Goal: Information Seeking & Learning: Learn about a topic

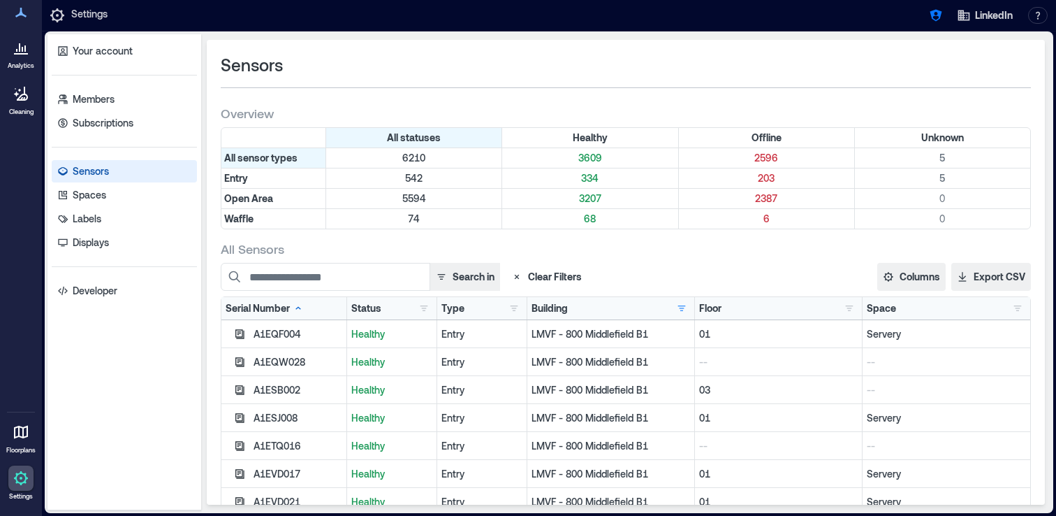
scroll to position [255, 0]
click at [24, 50] on icon at bounding box center [24, 48] width 1 height 6
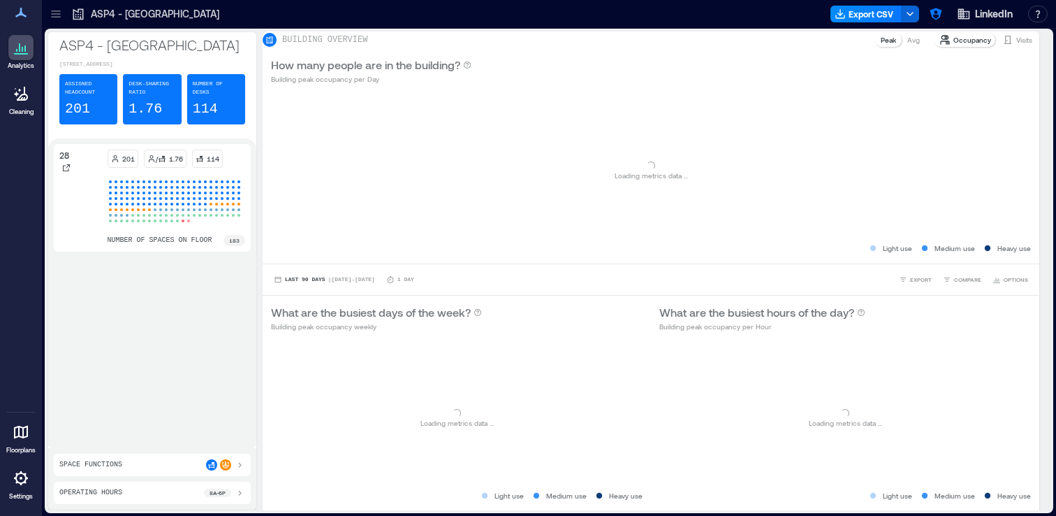
click at [51, 13] on icon at bounding box center [56, 14] width 14 height 14
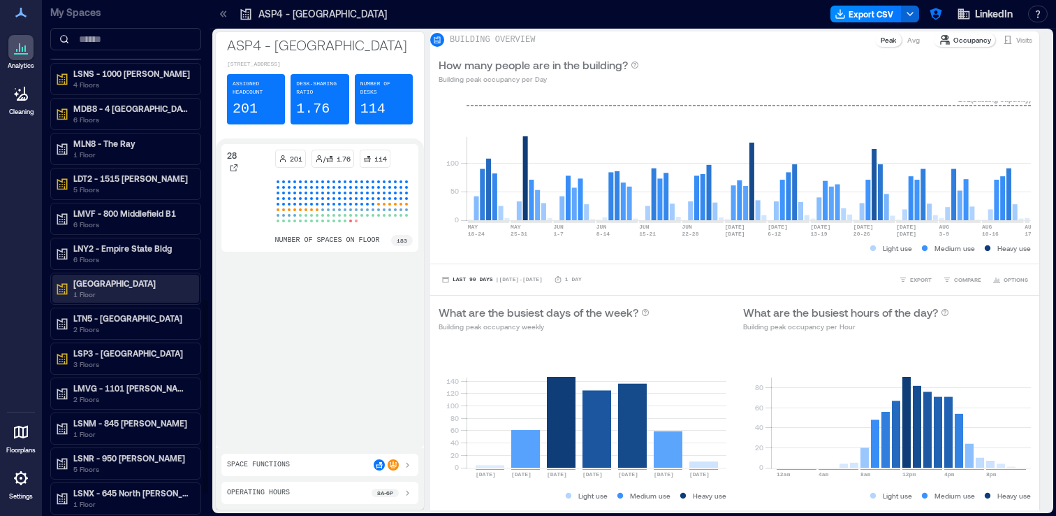
scroll to position [794, 0]
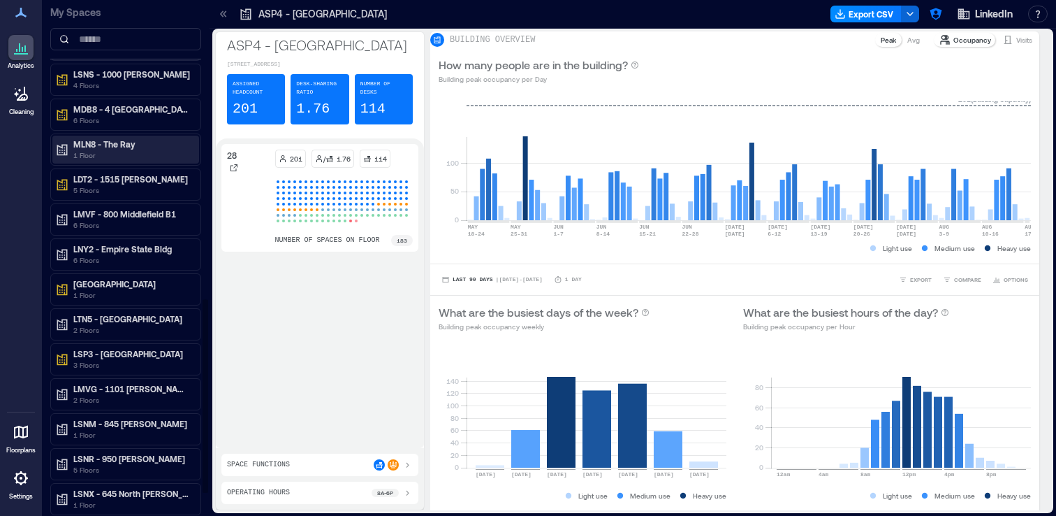
click at [112, 154] on p "1 Floor" at bounding box center [131, 155] width 117 height 11
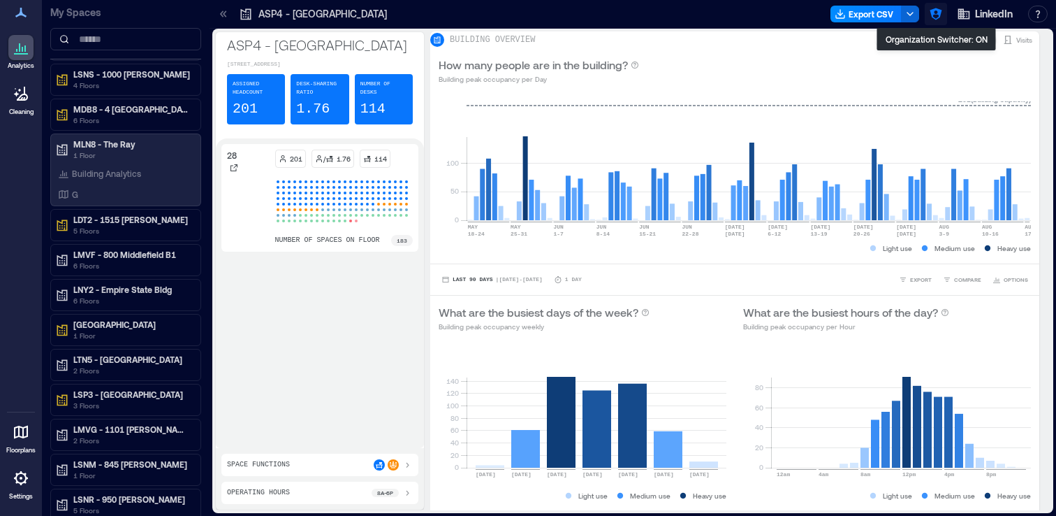
click at [936, 13] on icon "button" at bounding box center [936, 14] width 14 height 14
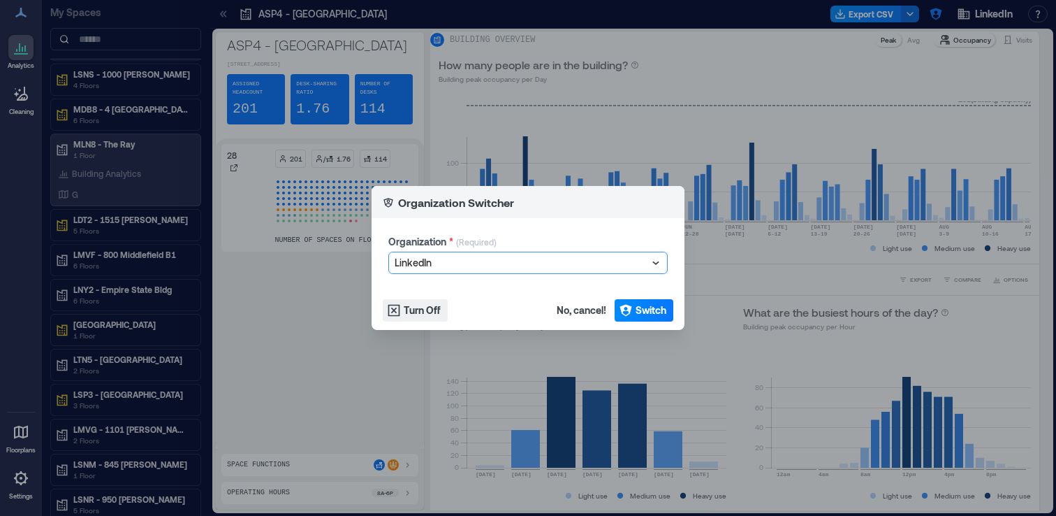
click at [497, 263] on div at bounding box center [521, 262] width 253 height 17
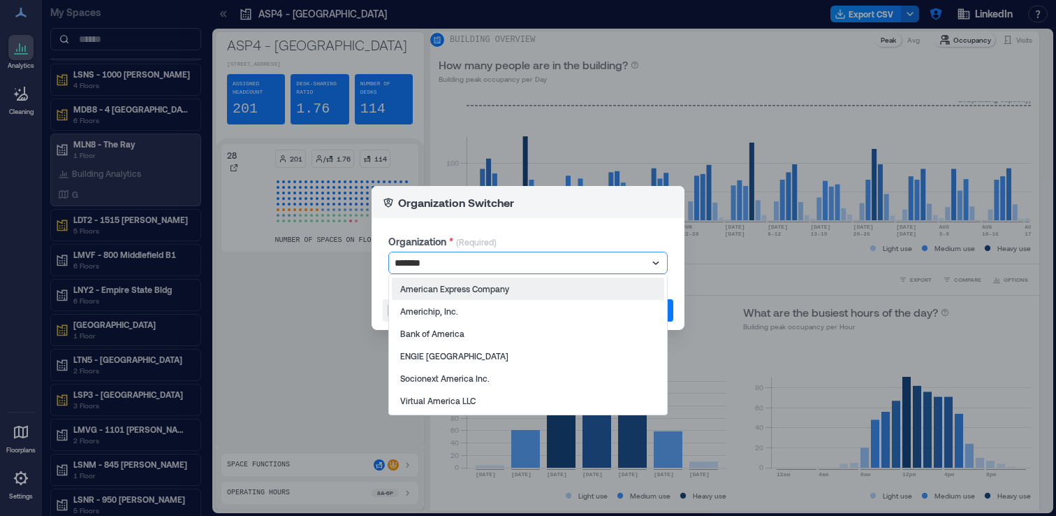
type input "********"
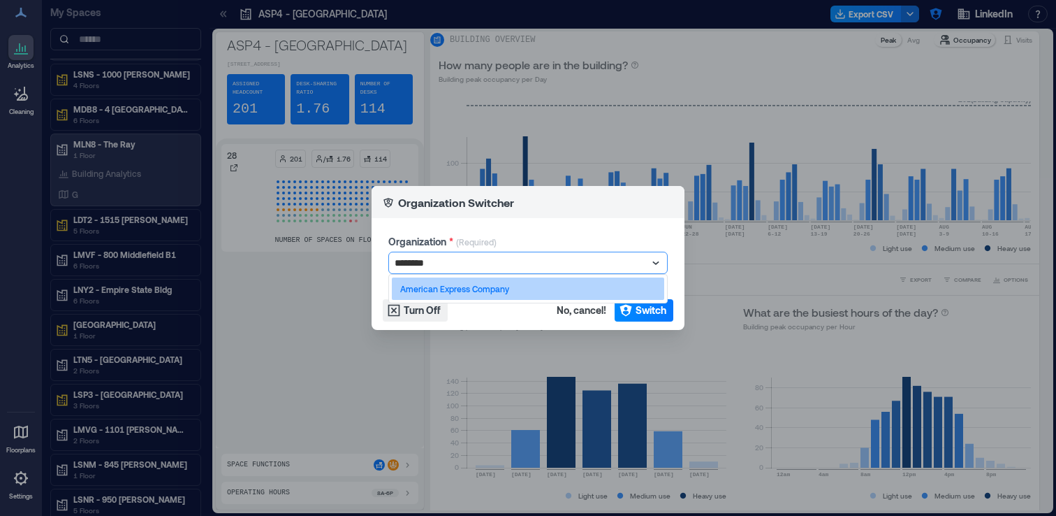
click at [504, 288] on p "American Express Company" at bounding box center [454, 288] width 109 height 11
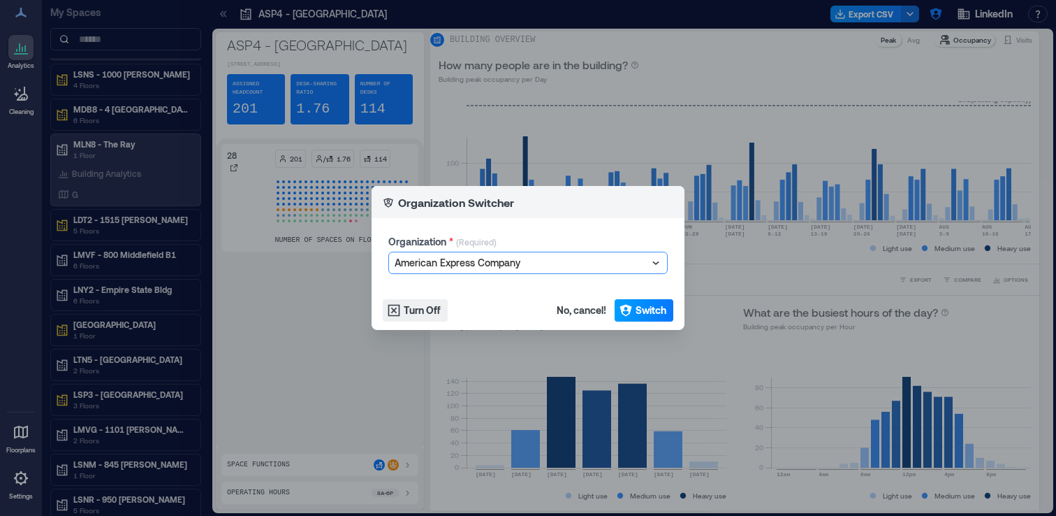
click at [639, 309] on span "Switch" at bounding box center [651, 310] width 31 height 14
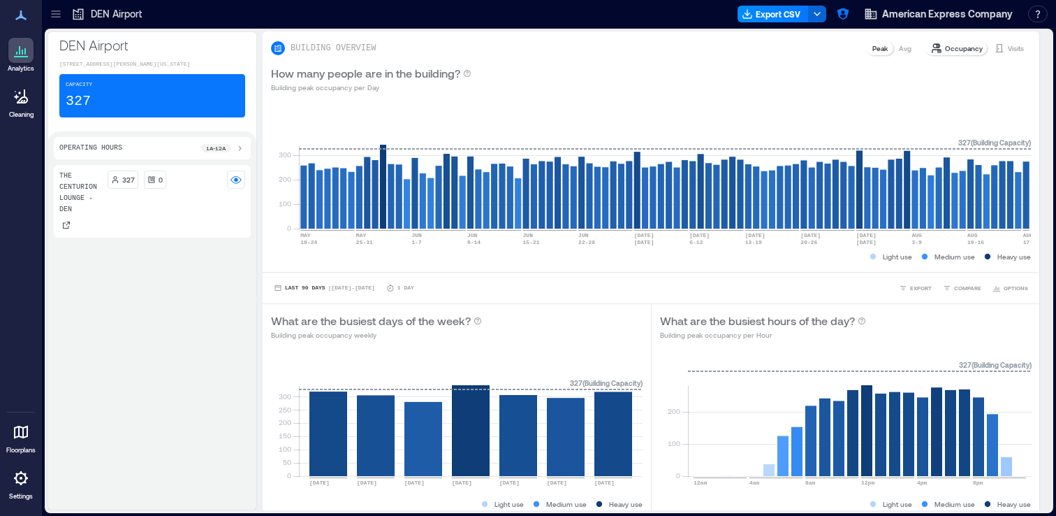
click at [57, 17] on icon at bounding box center [56, 14] width 14 height 14
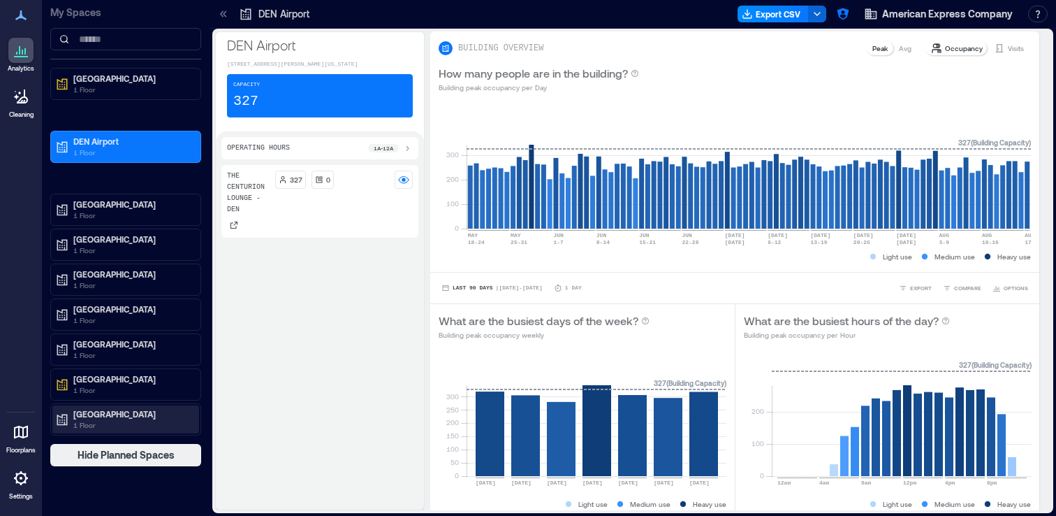
click at [108, 421] on p "1 Floor" at bounding box center [131, 424] width 117 height 11
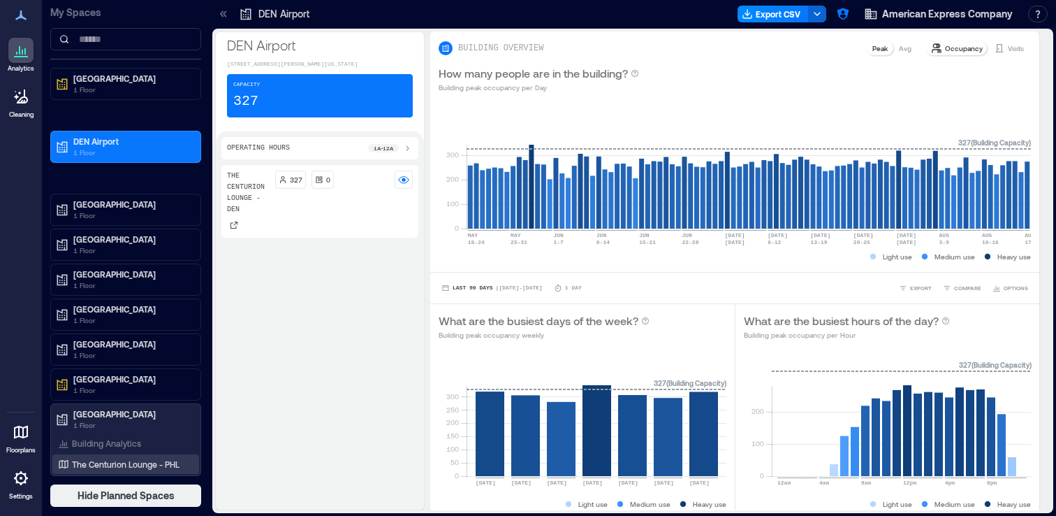
click at [160, 460] on p "The Centurion Lounge - PHL" at bounding box center [126, 463] width 108 height 11
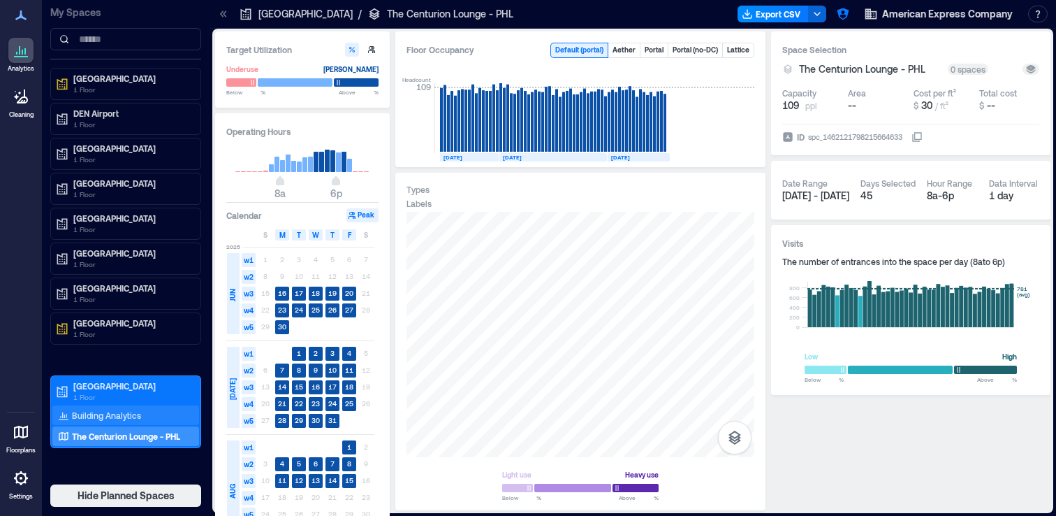
click at [132, 409] on p "Building Analytics" at bounding box center [106, 414] width 69 height 11
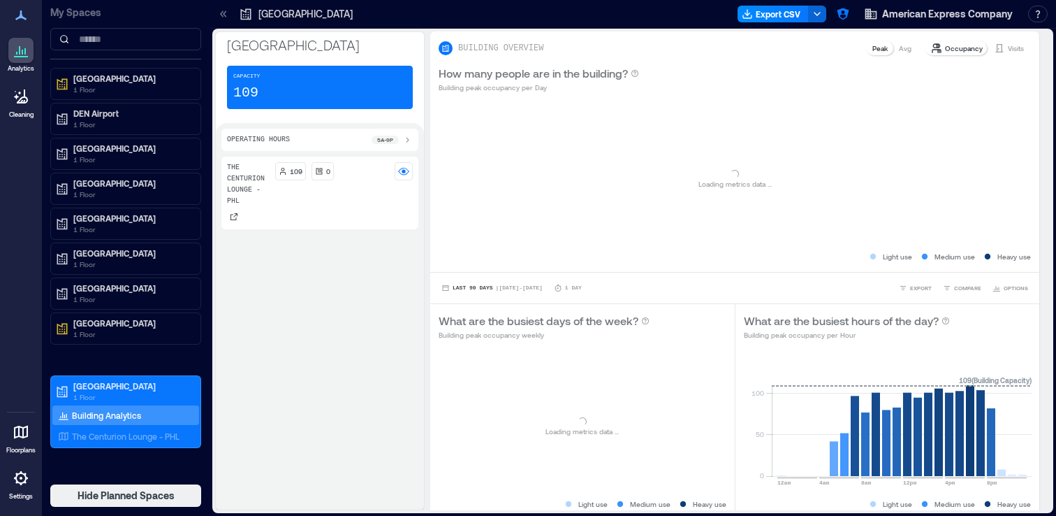
click at [224, 18] on icon at bounding box center [224, 14] width 14 height 14
